Goal: Task Accomplishment & Management: Manage account settings

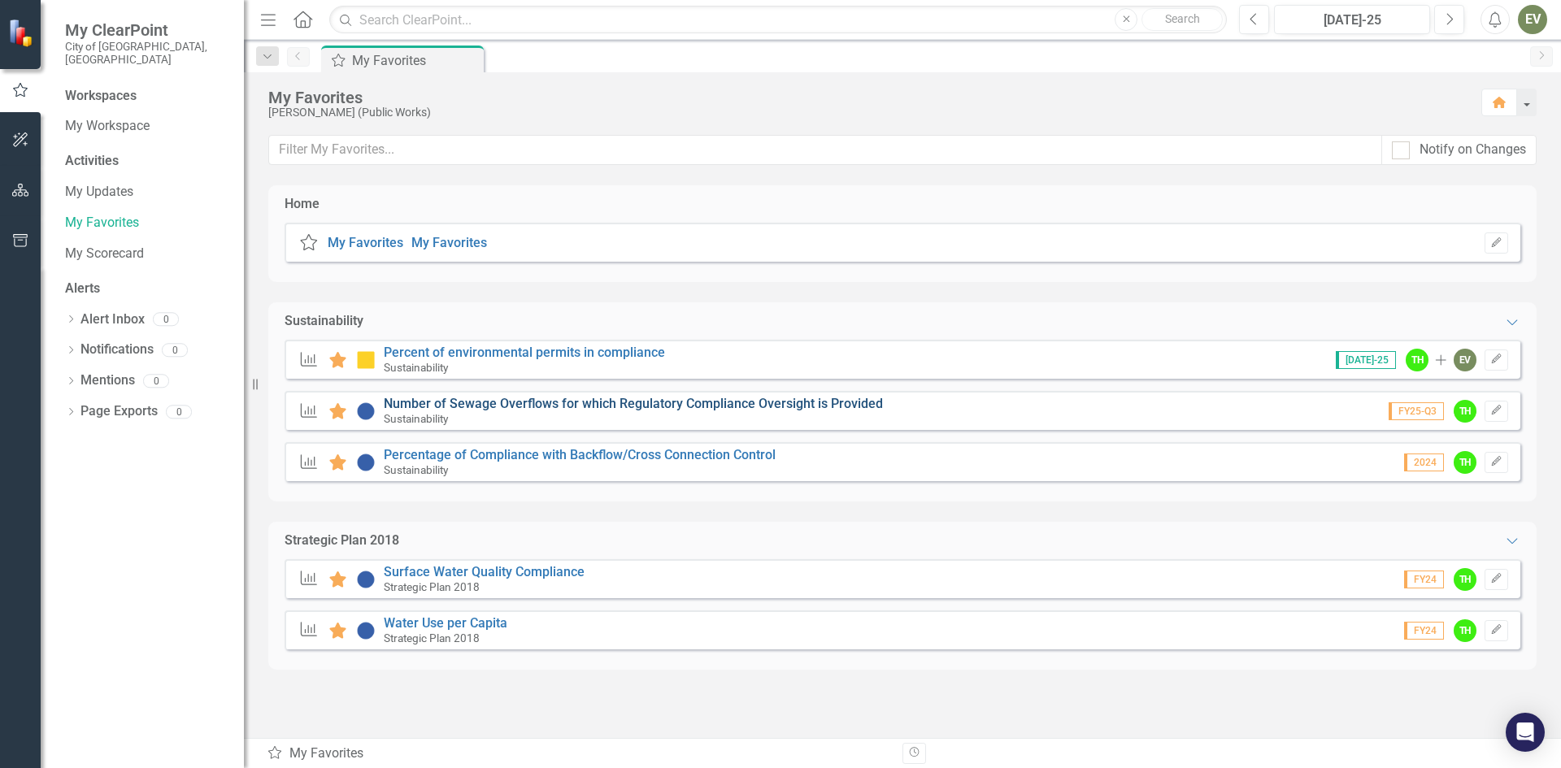
click at [531, 410] on link "Number of Sewage Overflows for which Regulatory Compliance Oversight is Provided" at bounding box center [633, 403] width 499 height 15
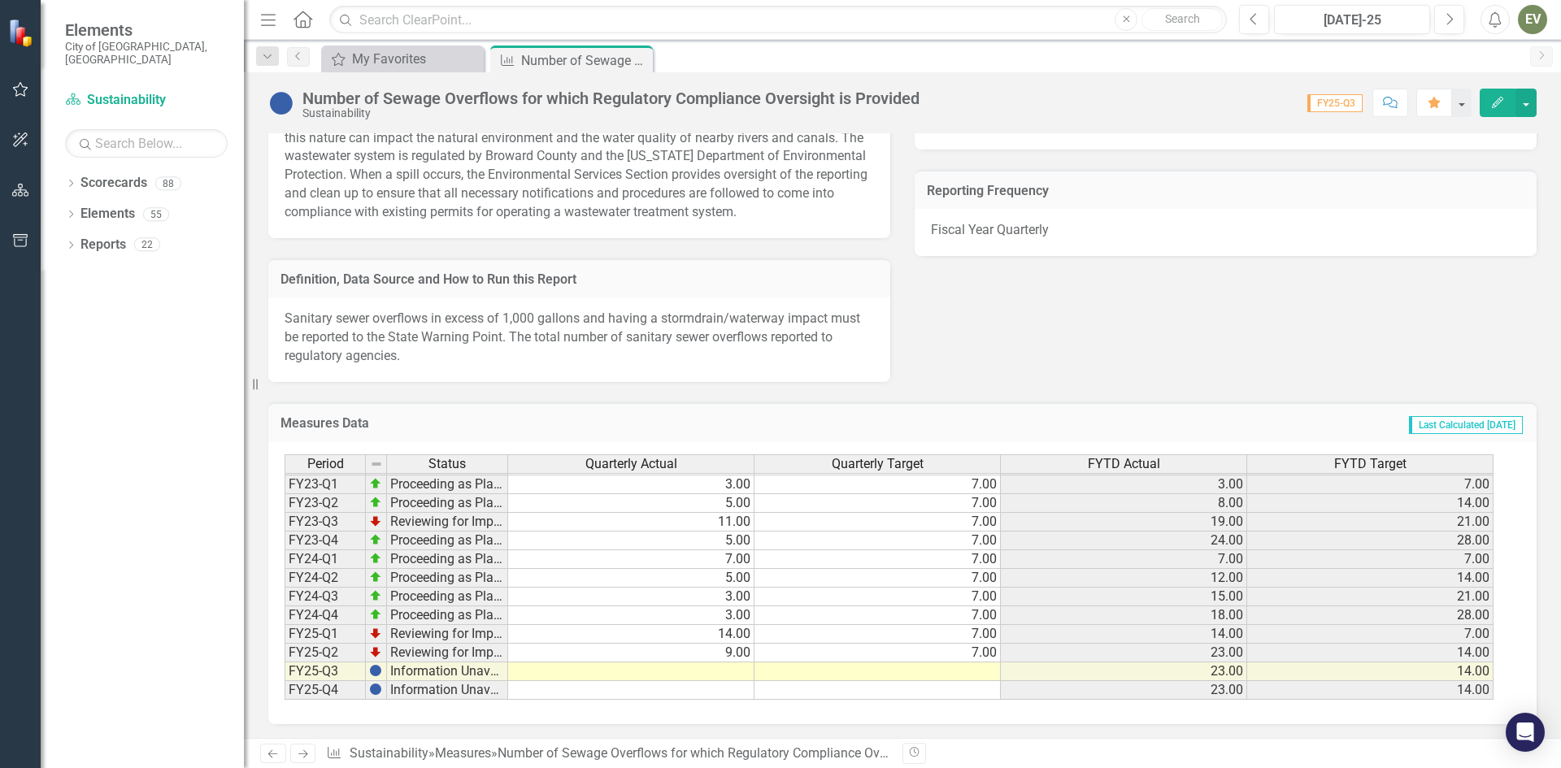
scroll to position [516, 0]
click at [739, 672] on td at bounding box center [631, 669] width 246 height 19
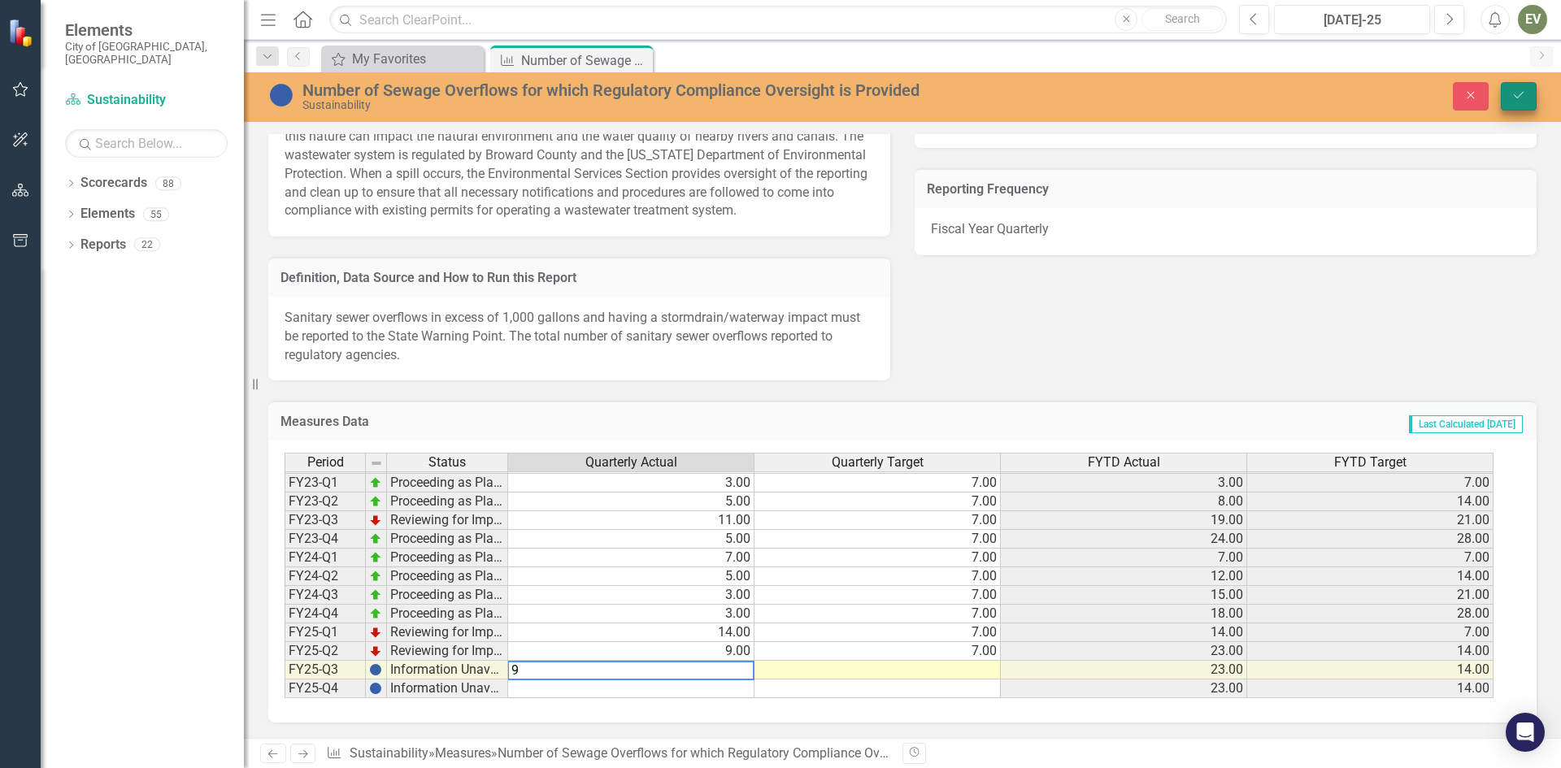
type textarea "9"
click at [1514, 89] on button "Save" at bounding box center [1518, 96] width 36 height 28
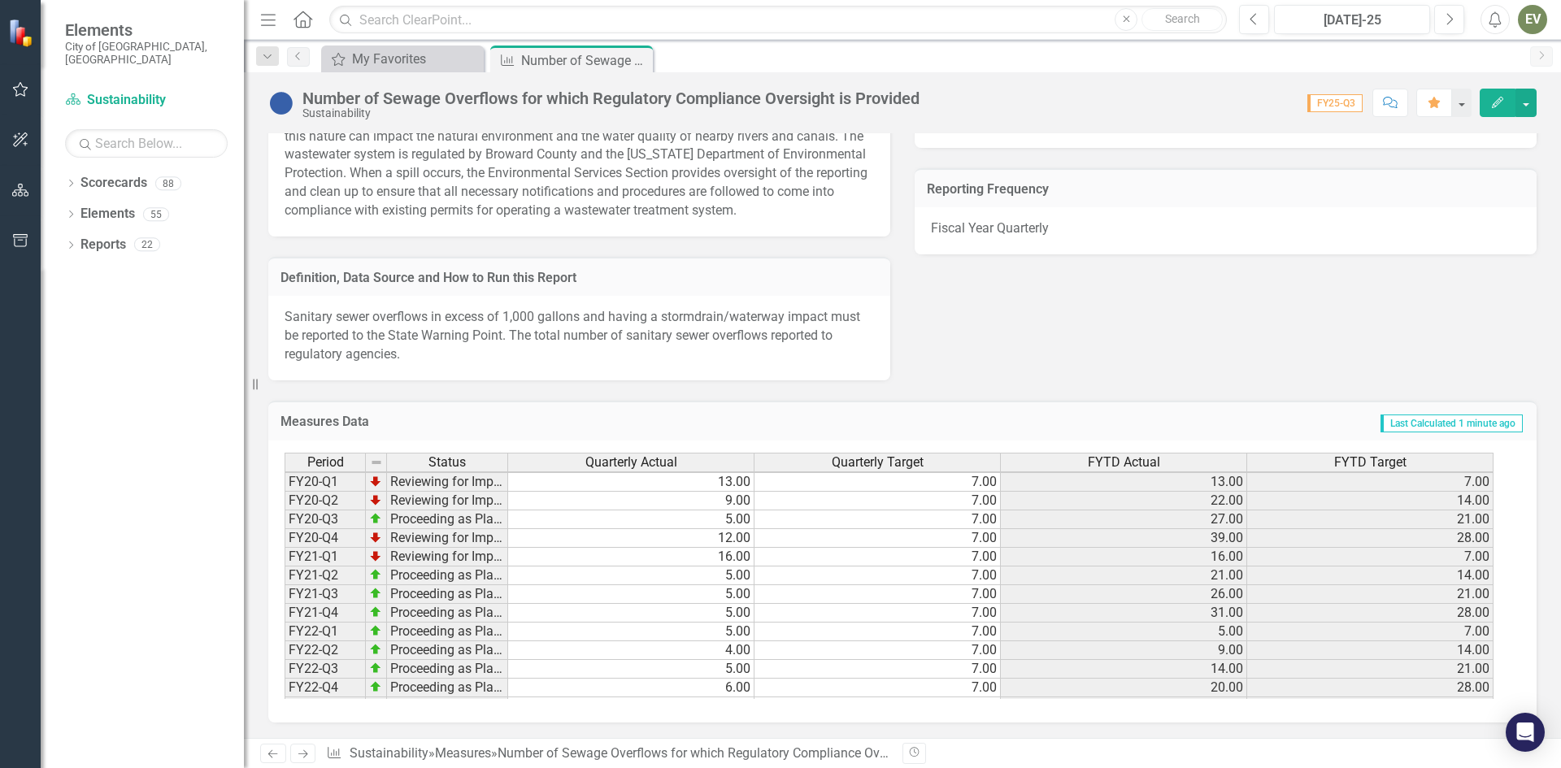
scroll to position [224, 0]
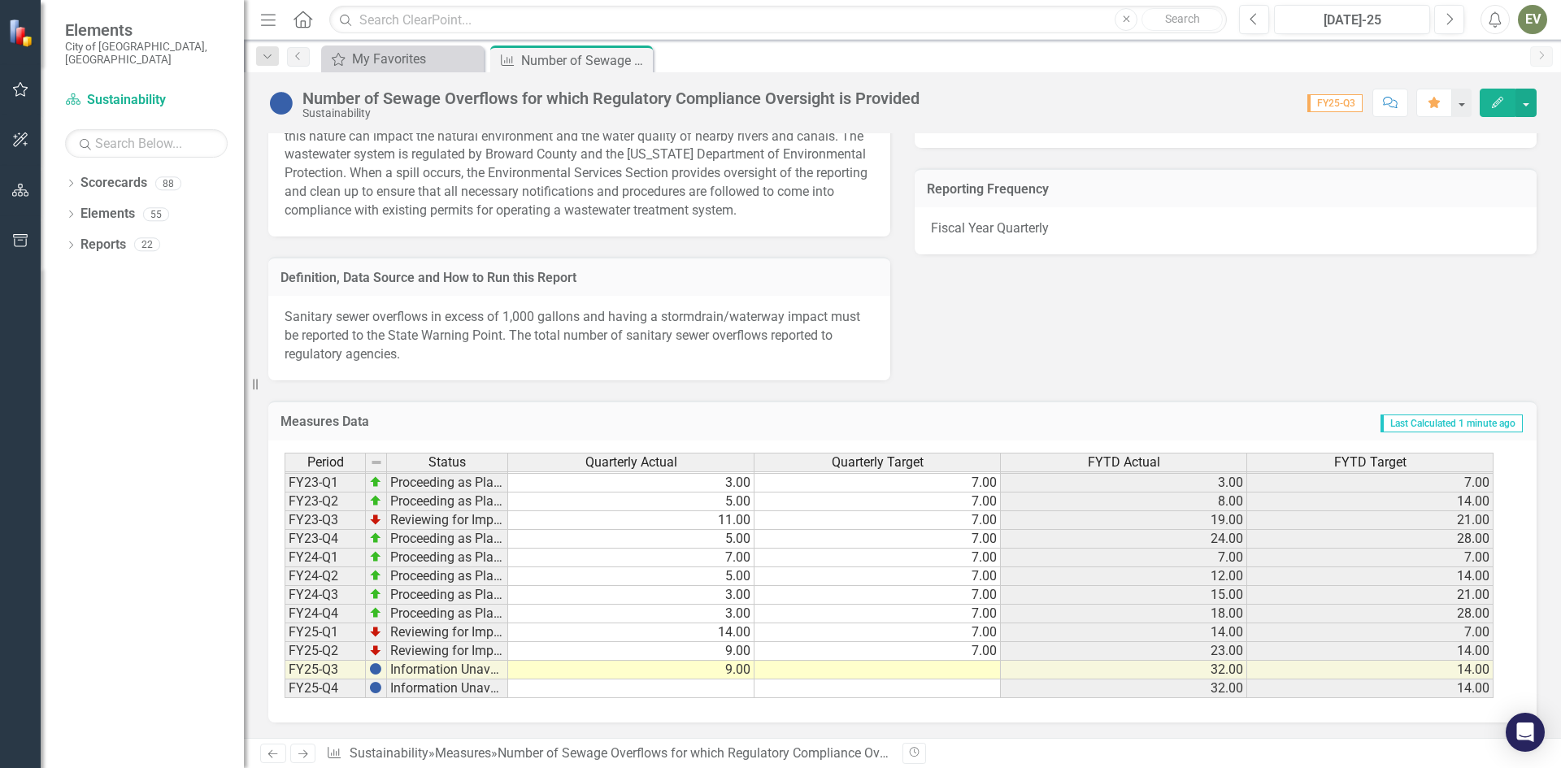
click at [966, 666] on td at bounding box center [877, 670] width 246 height 19
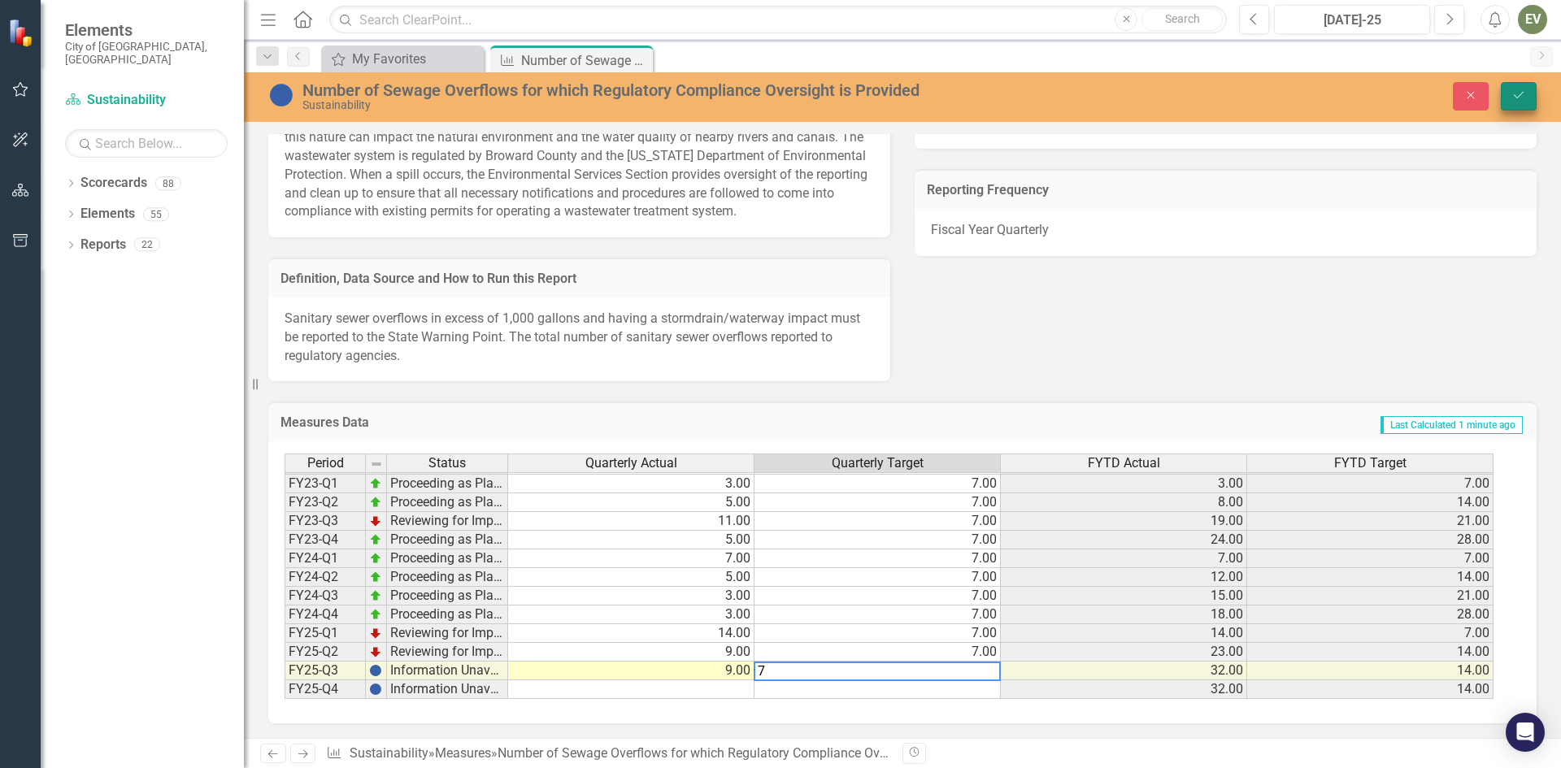
type textarea "7"
click at [1521, 98] on icon "Save" at bounding box center [1518, 94] width 15 height 11
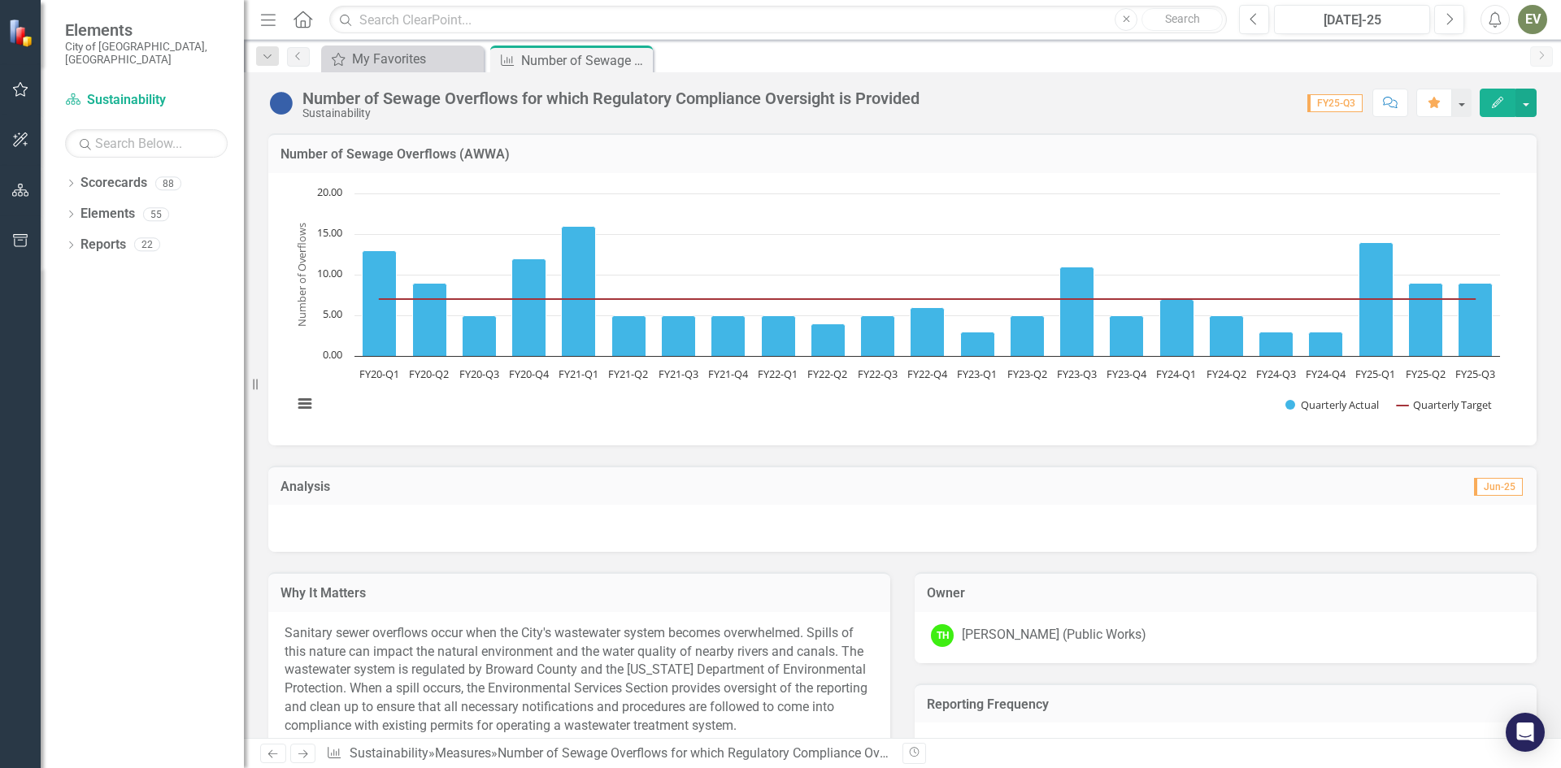
scroll to position [432, 0]
